Goal: Check status: Check status

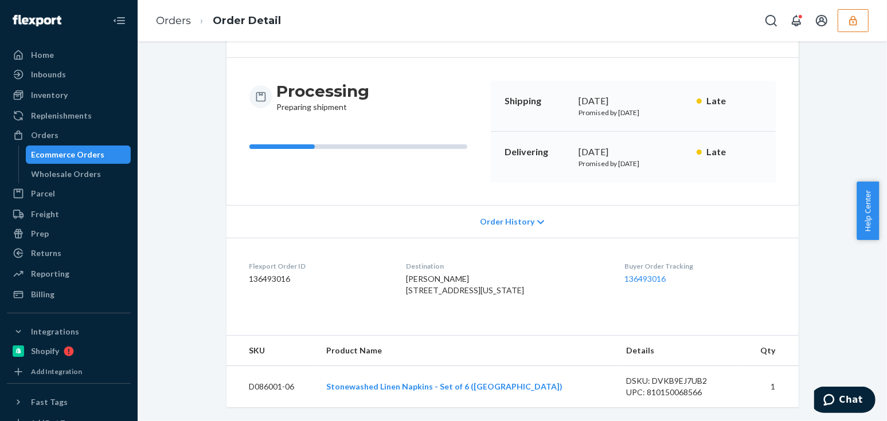
click at [847, 26] on icon "button" at bounding box center [852, 20] width 11 height 11
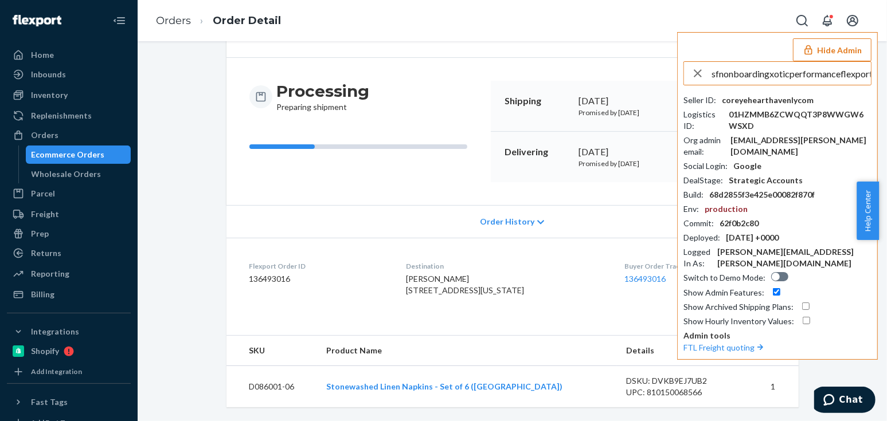
scroll to position [0, 18]
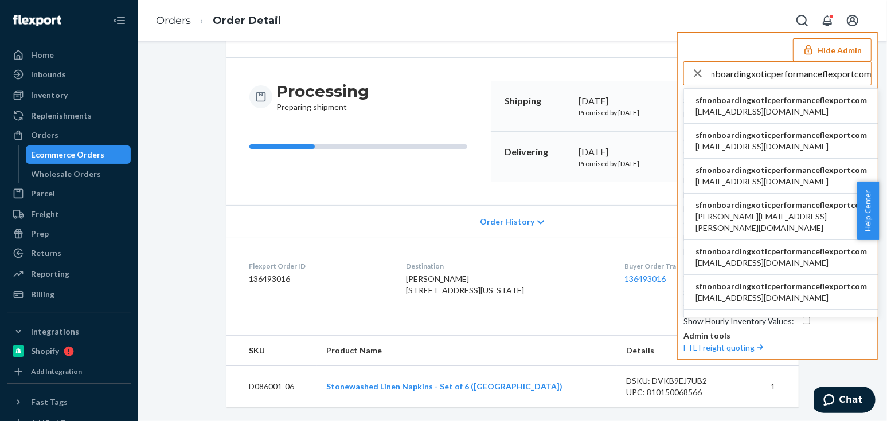
type input "sfnonboardingxoticperformanceflexportcom"
click at [718, 104] on span "sfnonboardingxoticperformanceflexportcom" at bounding box center [780, 100] width 171 height 11
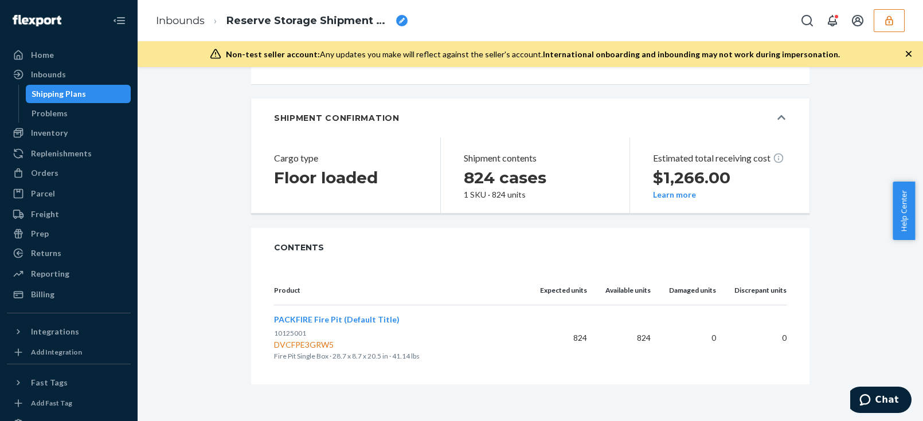
click at [0, 81] on div "Home Inbounds Shipping Plans Problems Inventory Products Replenishments Orders …" at bounding box center [69, 210] width 138 height 421
click at [894, 20] on icon "button" at bounding box center [889, 20] width 11 height 11
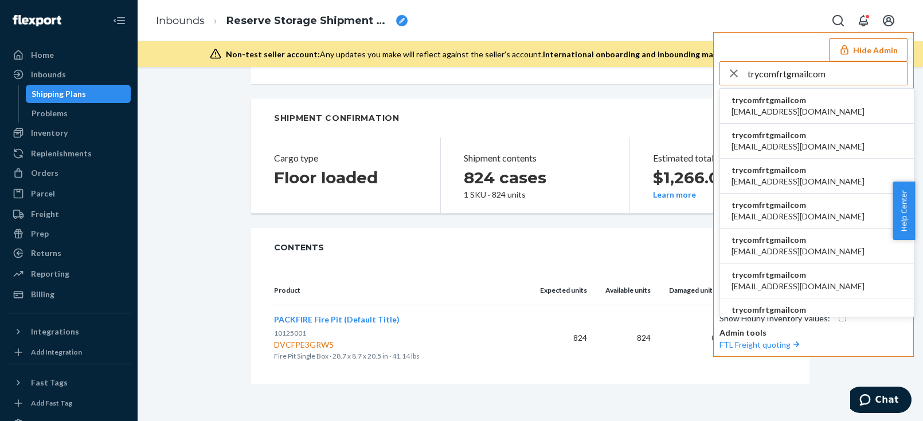
type input "trycomfrtgmailcom"
click at [842, 104] on li "trycomfrtgmailcom abby@sh-shc.com" at bounding box center [817, 106] width 194 height 35
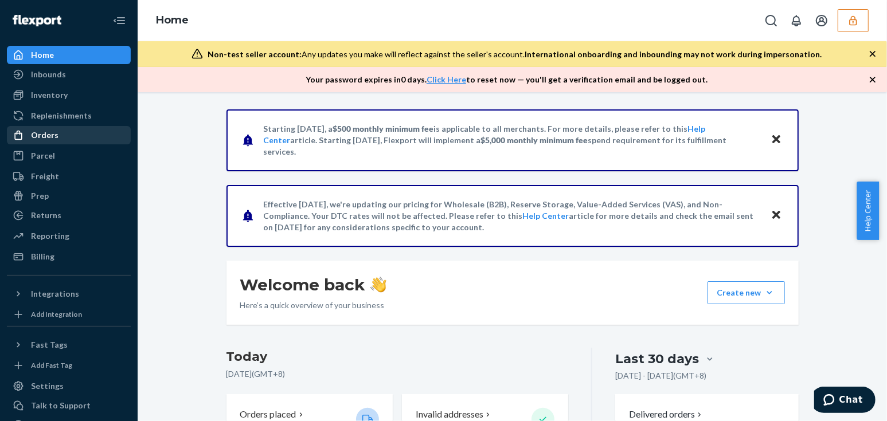
click at [48, 126] on link "Orders" at bounding box center [69, 135] width 124 height 18
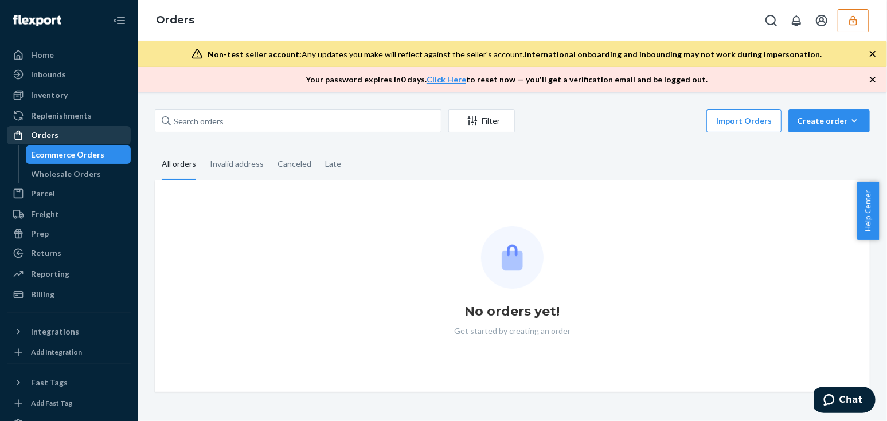
click at [52, 137] on div "Orders" at bounding box center [45, 135] width 28 height 11
click at [191, 124] on input "text" at bounding box center [298, 121] width 287 height 23
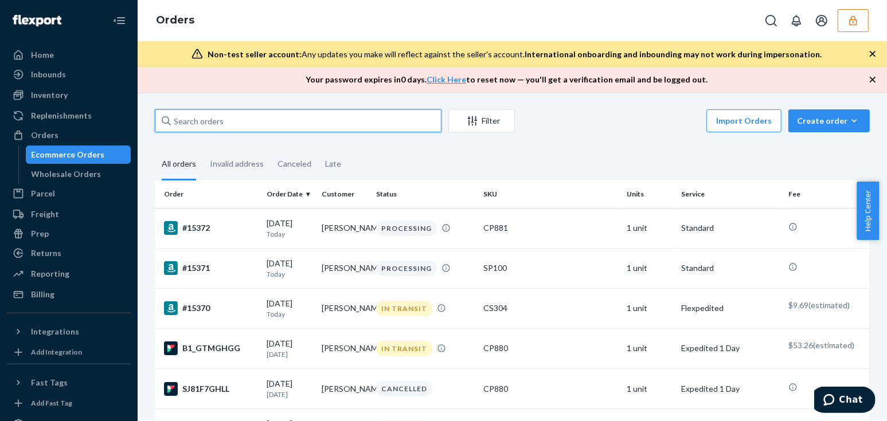
paste input "BYT0T1AFGX"
type input "BYT0T1AFGX"
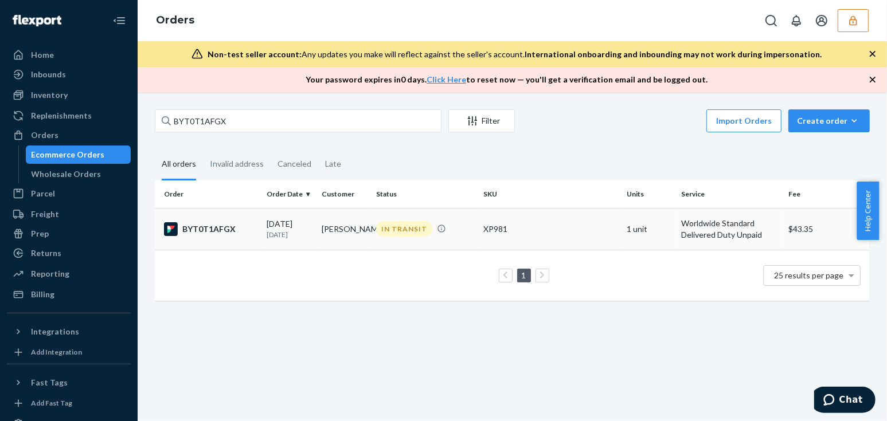
click at [335, 231] on td "Dakota Ross" at bounding box center [344, 229] width 55 height 42
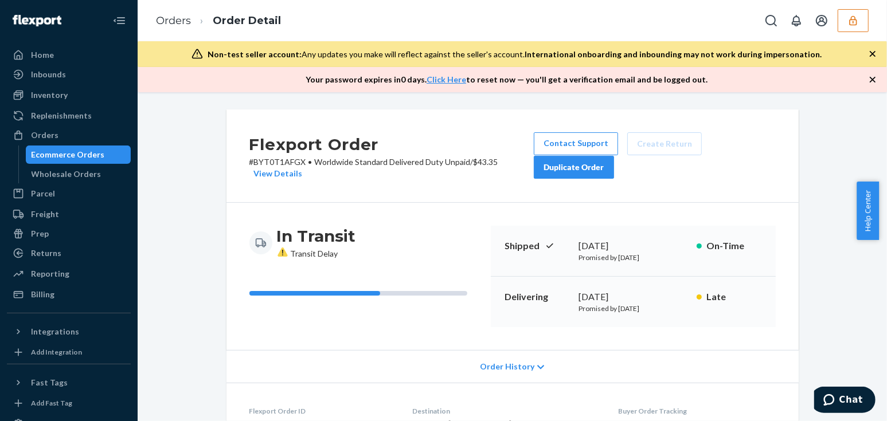
click at [381, 8] on div "Orders Order Detail" at bounding box center [512, 20] width 749 height 41
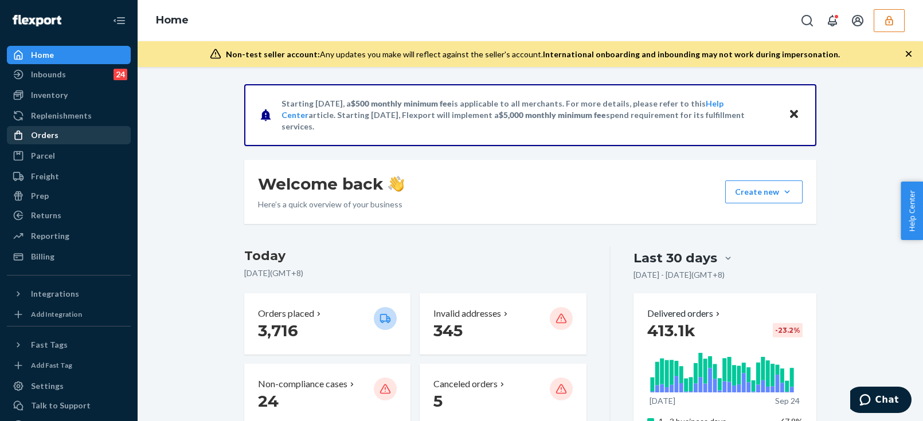
click at [59, 128] on div "Orders" at bounding box center [69, 135] width 122 height 16
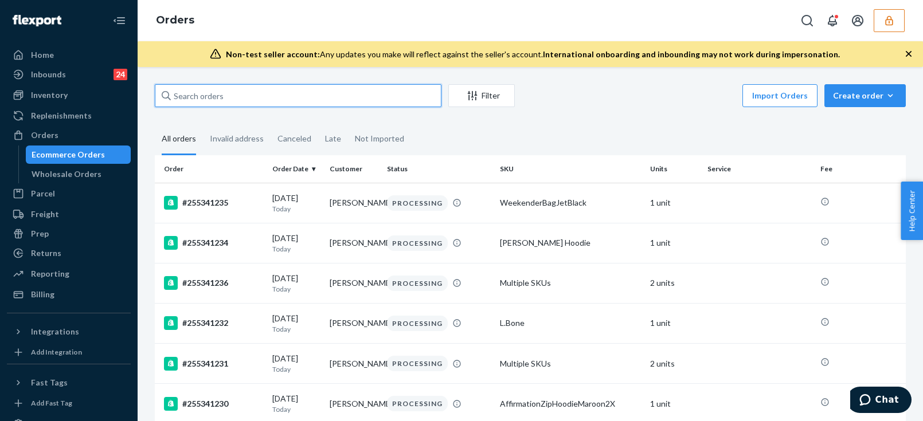
click at [224, 90] on input "text" at bounding box center [298, 95] width 287 height 23
paste input "255318610"
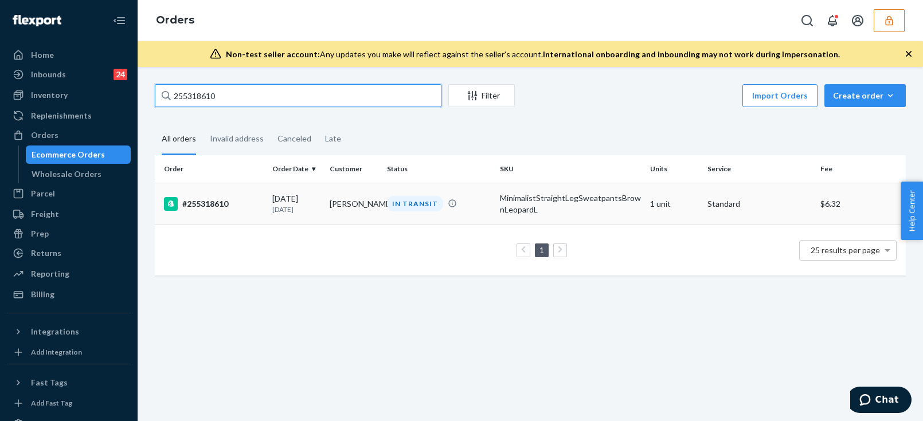
type input "255318610"
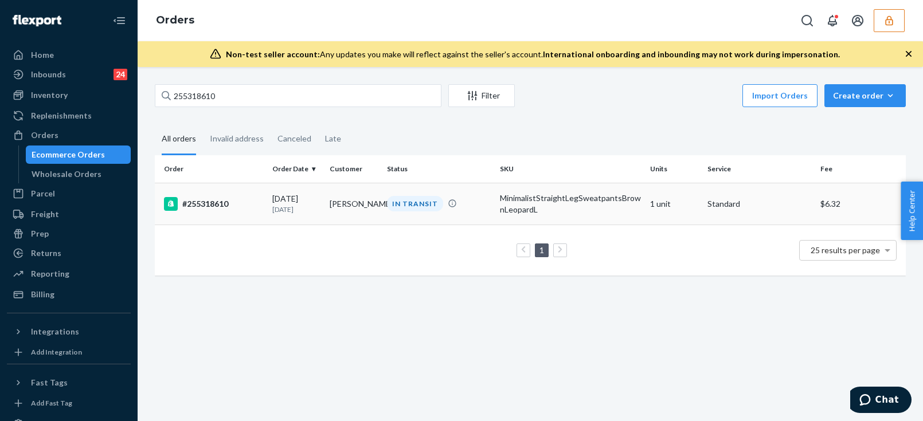
click at [277, 202] on div "[DATE] [DATE]" at bounding box center [296, 203] width 48 height 21
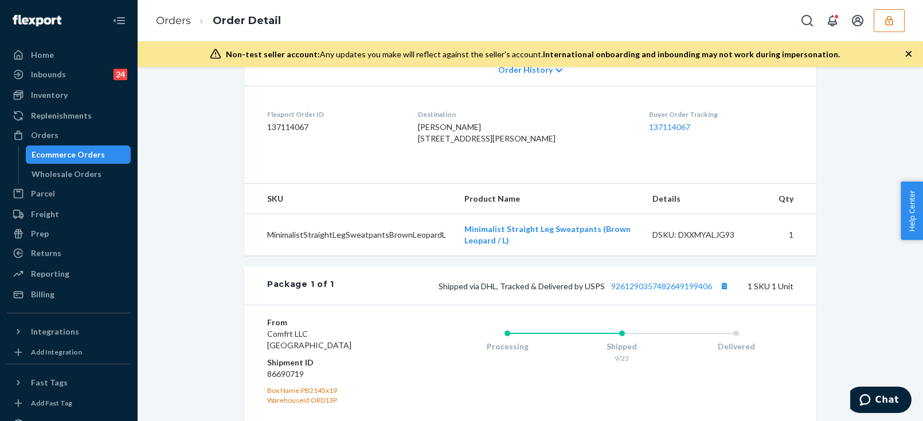
scroll to position [365, 0]
